Goal: Task Accomplishment & Management: Complete application form

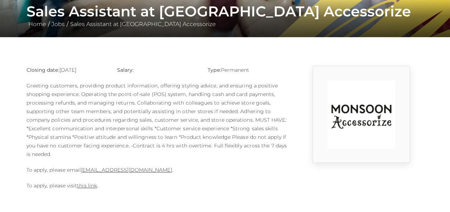
scroll to position [142, 0]
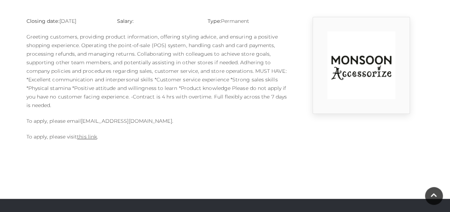
click at [160, 122] on link "1124m@monsoonmail.rms-metro.com" at bounding box center [126, 121] width 91 height 6
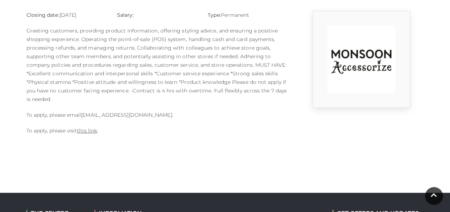
scroll to position [202, 0]
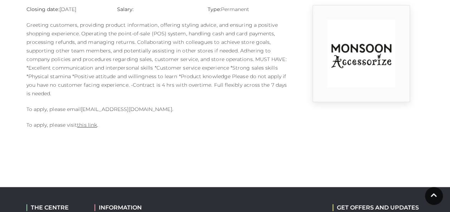
click at [144, 108] on link "[EMAIL_ADDRESS][DOMAIN_NAME]" at bounding box center [126, 109] width 91 height 6
click at [203, 136] on div "Closing date: 10-09-2025 Salary: Type: Permanent To apply, please email 1124m@m…" at bounding box center [157, 71] width 272 height 132
drag, startPoint x: 80, startPoint y: 108, endPoint x: 179, endPoint y: 113, distance: 98.5
click at [179, 113] on p "To apply, please email 1124m@monsoonmail.rms-metro.com ." at bounding box center [156, 109] width 261 height 9
copy p "1124m@monsoonmail.rms-metro.com ."
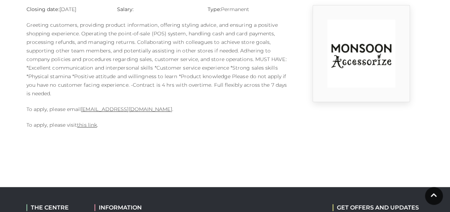
click at [270, 109] on p "To apply, please email 1124m@monsoonmail.rms-metro.com ." at bounding box center [156, 109] width 261 height 9
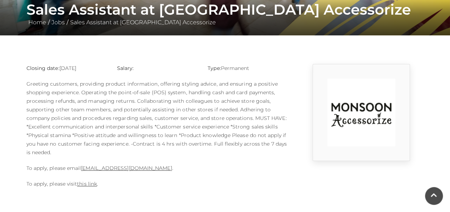
scroll to position [154, 0]
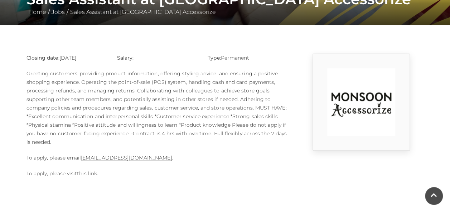
click at [89, 172] on link "this link" at bounding box center [87, 174] width 20 height 6
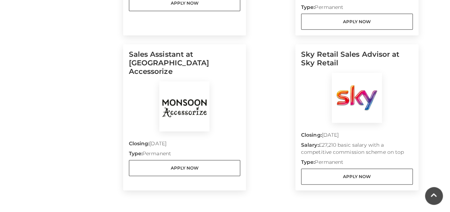
scroll to position [354, 0]
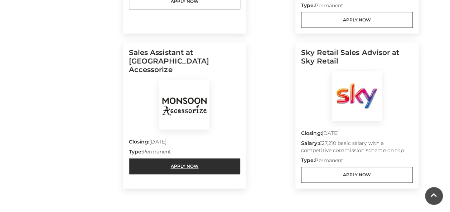
click at [182, 158] on link "Apply Now" at bounding box center [185, 166] width 112 height 16
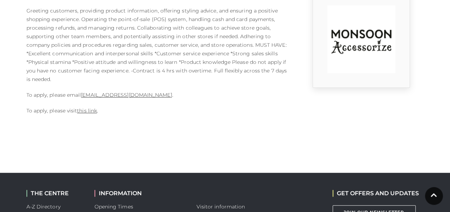
scroll to position [175, 0]
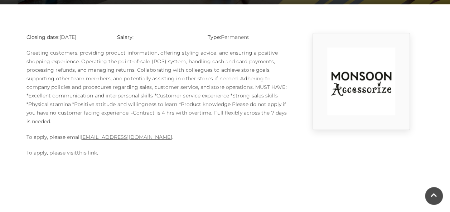
click at [86, 150] on link "this link" at bounding box center [87, 153] width 20 height 6
